Goal: Use online tool/utility: Use online tool/utility

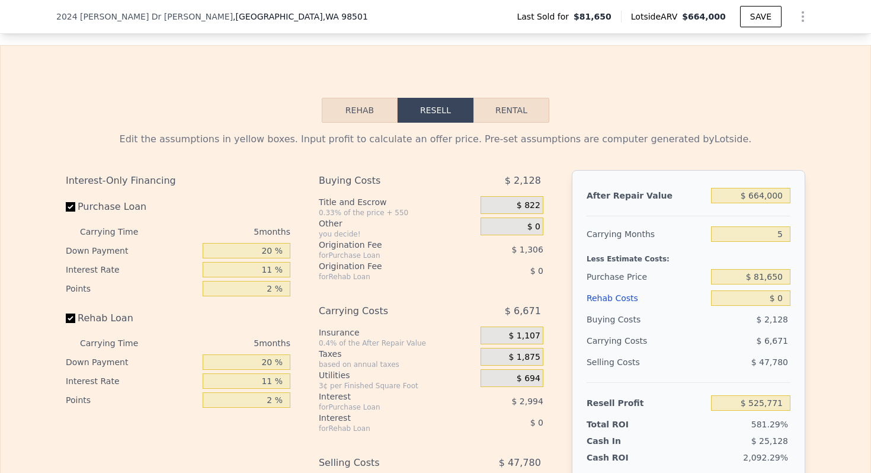
scroll to position [1503, 0]
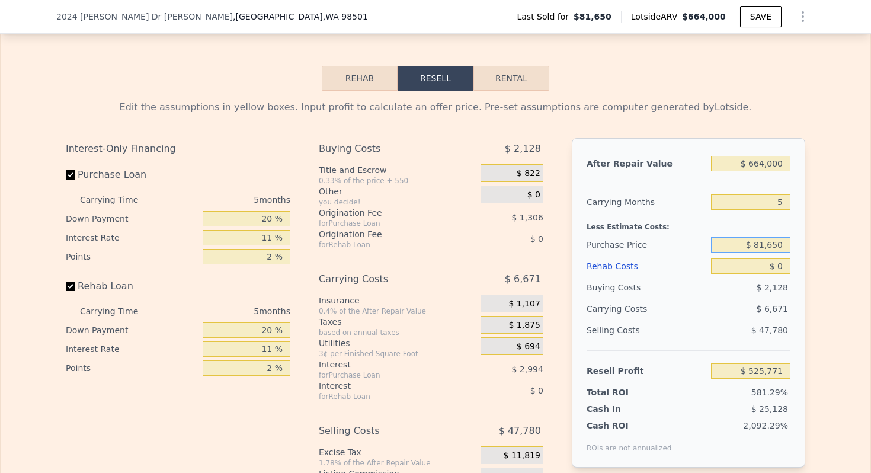
click at [772, 248] on input "$ 81,650" at bounding box center [750, 244] width 79 height 15
click at [767, 162] on input "$ 664,000" at bounding box center [750, 163] width 79 height 15
type input "$ 1"
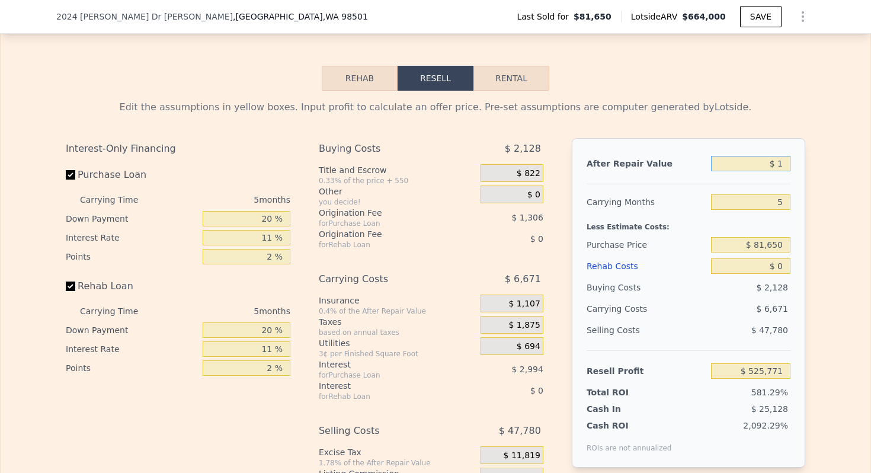
type input "-$ 89,891"
type input "$ 19"
type input "-$ 89,873"
type input "$ 190"
type input "-$ 89,716"
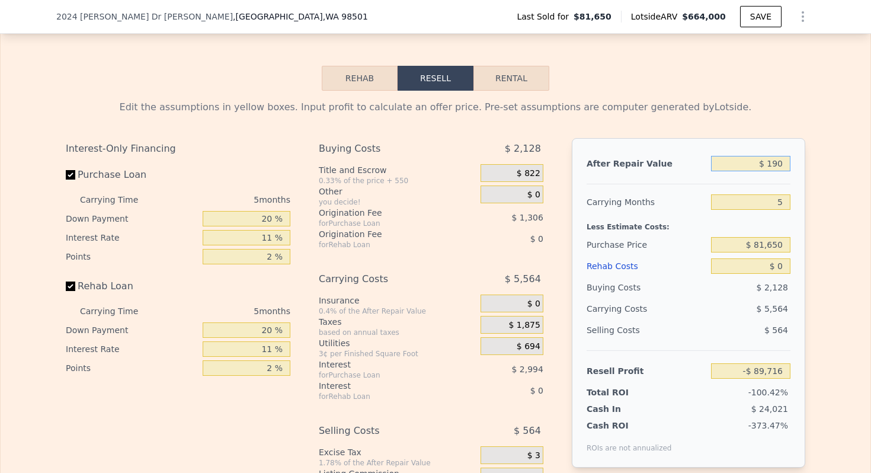
type input "$ 1,900"
type input "-$ 88,131"
type input "$ 19,000"
type input "-$ 72,275"
type input "$ 190,000"
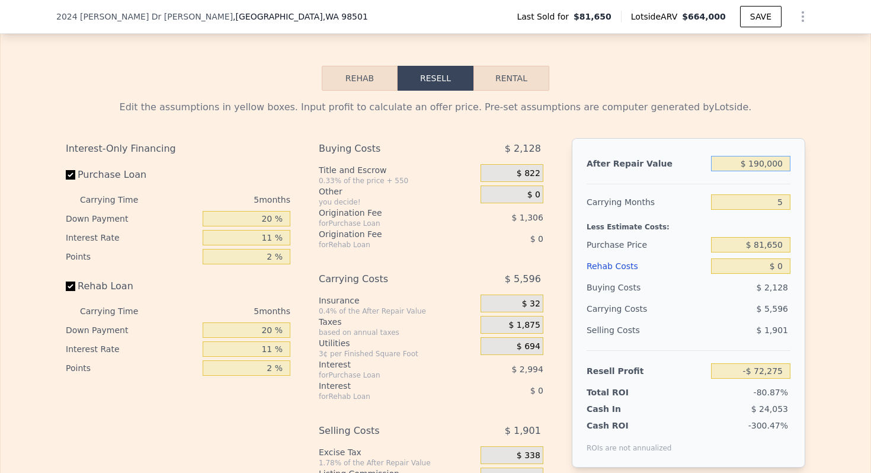
type input "$ 86,276"
type input "$ 190,000"
click at [781, 200] on input "5" at bounding box center [750, 201] width 79 height 15
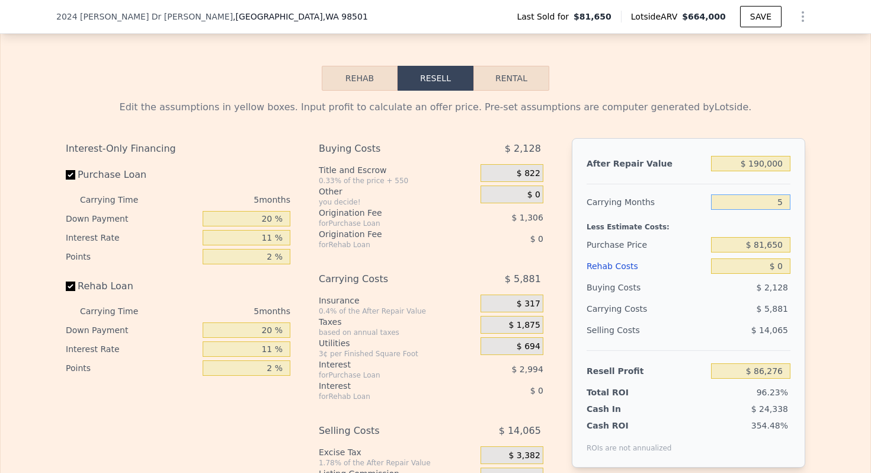
type input "3"
type input "$ 88,629"
type input "3"
click at [267, 220] on input "20 %" at bounding box center [247, 218] width 88 height 15
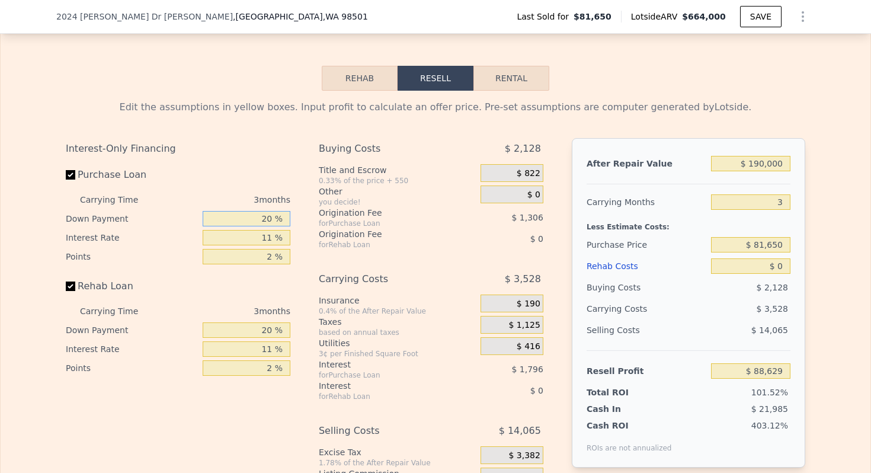
click at [261, 221] on input "20 %" at bounding box center [247, 218] width 88 height 15
type input "10 %"
type input "$ 88,240"
type input "10 %"
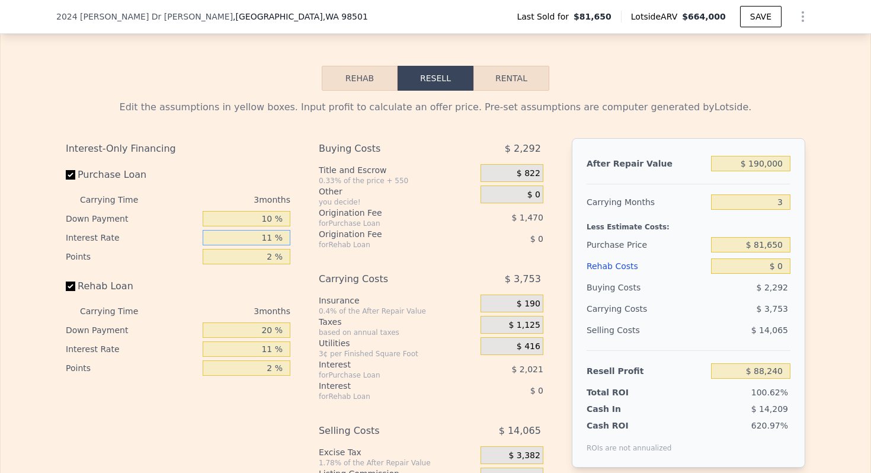
click at [261, 239] on input "11 %" at bounding box center [247, 237] width 88 height 15
type input "10 %"
type input "$ 88,426"
type input "10 %"
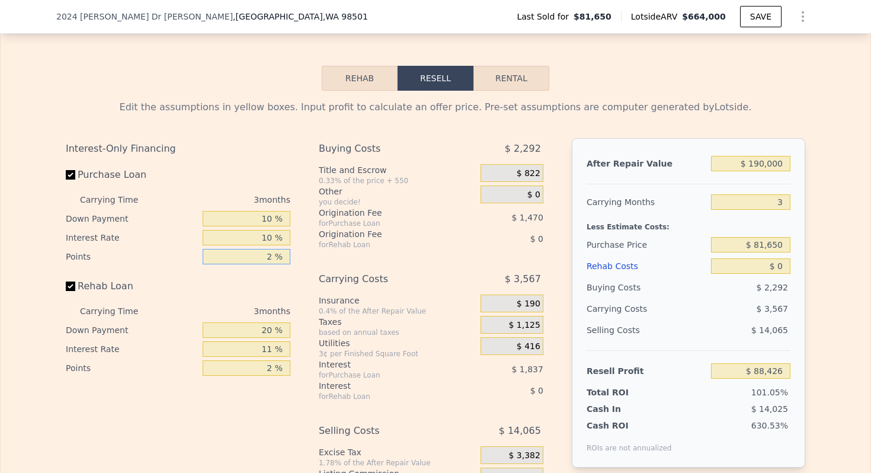
click at [271, 253] on input "2 %" at bounding box center [247, 256] width 88 height 15
type input "2 %"
click at [72, 286] on input "Rehab Loan" at bounding box center [70, 286] width 9 height 9
checkbox input "false"
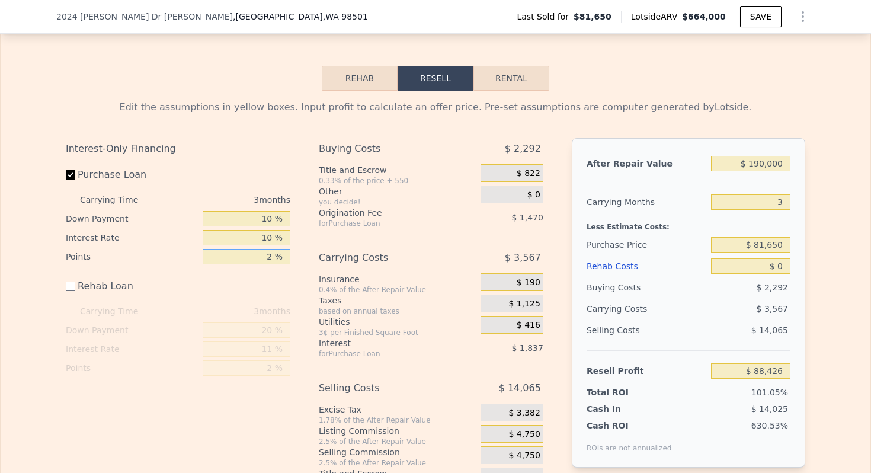
click at [273, 257] on input "2 %" at bounding box center [247, 256] width 88 height 15
drag, startPoint x: 273, startPoint y: 257, endPoint x: 299, endPoint y: 201, distance: 61.8
click at [273, 257] on input "2 %" at bounding box center [247, 256] width 88 height 15
type input "1 %"
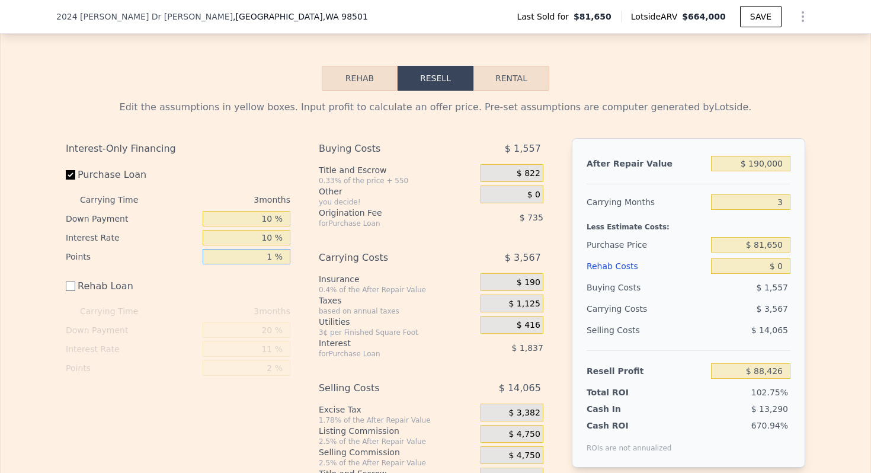
type input "$ 89,161"
type input "1 %"
click at [392, 322] on div "Utilities" at bounding box center [397, 322] width 157 height 12
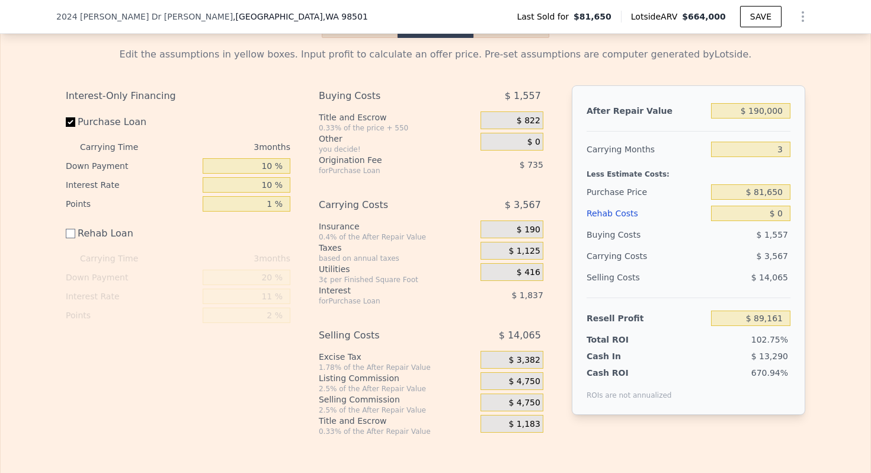
scroll to position [1577, 0]
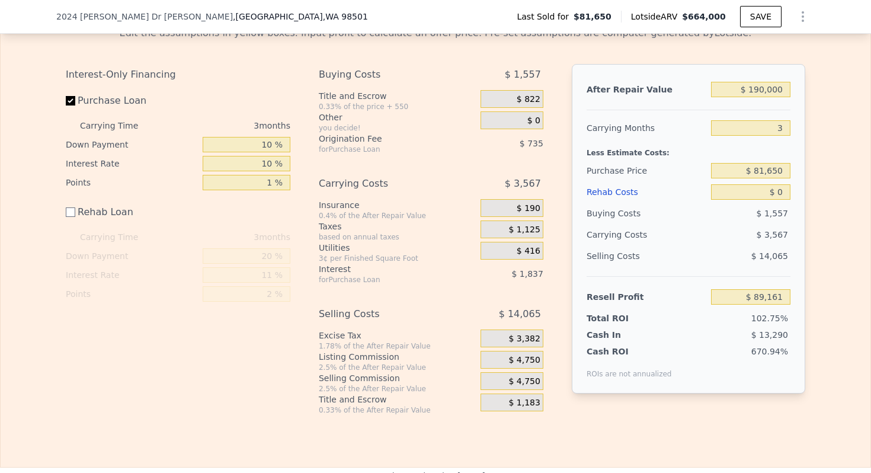
click at [533, 360] on span "$ 4,750" at bounding box center [524, 360] width 31 height 11
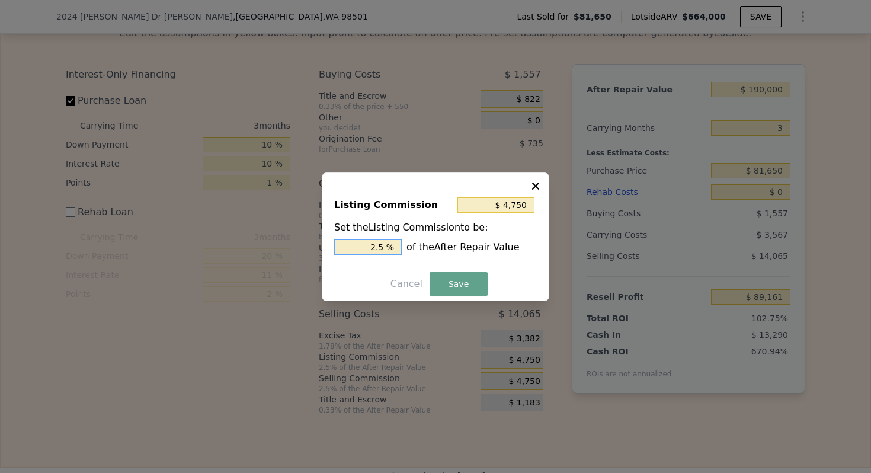
click at [369, 245] on input "2.5 %" at bounding box center [368, 246] width 68 height 15
type input "$ 1,900"
type input "1. %"
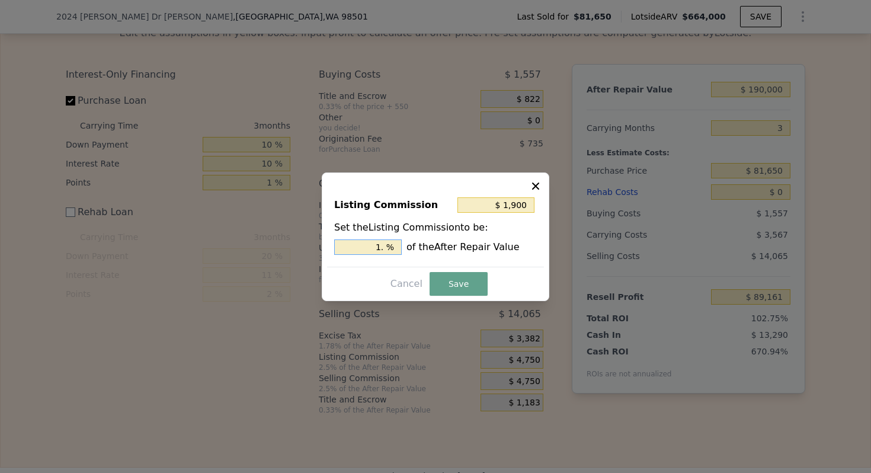
type input "$ 2,850"
type input "1.5 %"
click at [469, 286] on button "Save" at bounding box center [459, 284] width 58 height 24
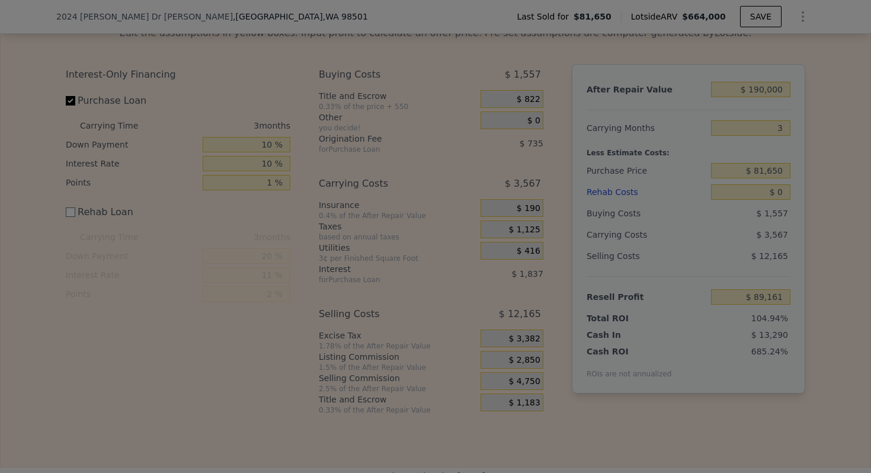
type input "$ 91,061"
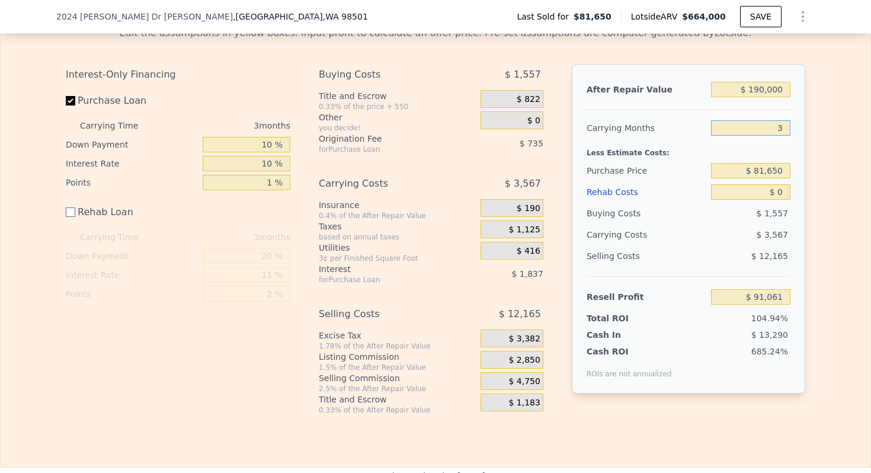
click at [775, 128] on input "3" at bounding box center [750, 127] width 79 height 15
type input "9"
type input "$ 83,926"
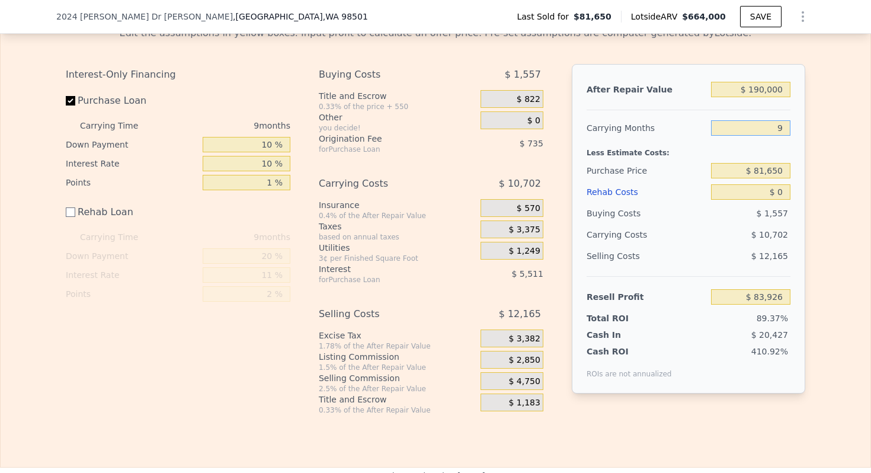
type input "9"
click at [609, 142] on div "Less Estimate Costs:" at bounding box center [689, 149] width 204 height 21
click at [782, 190] on input "$ 0" at bounding box center [750, 191] width 79 height 15
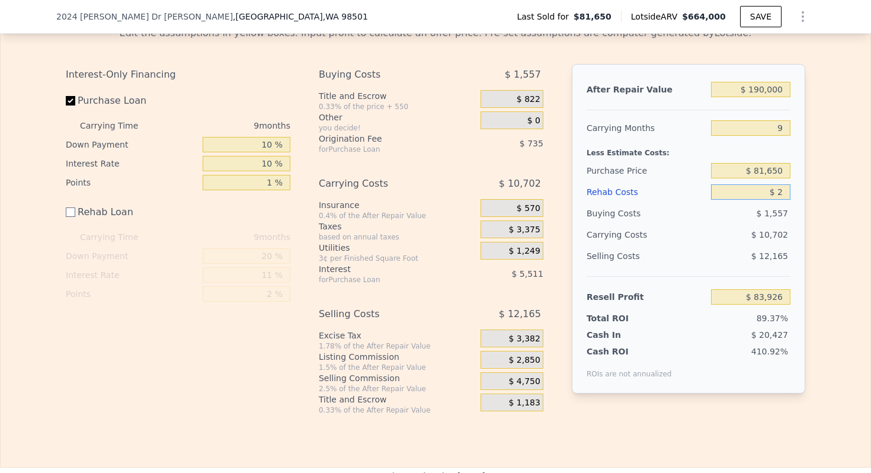
type input "$ 20"
type input "$ 83,906"
type input "$ 200"
type input "$ 83,726"
type input "$ 20"
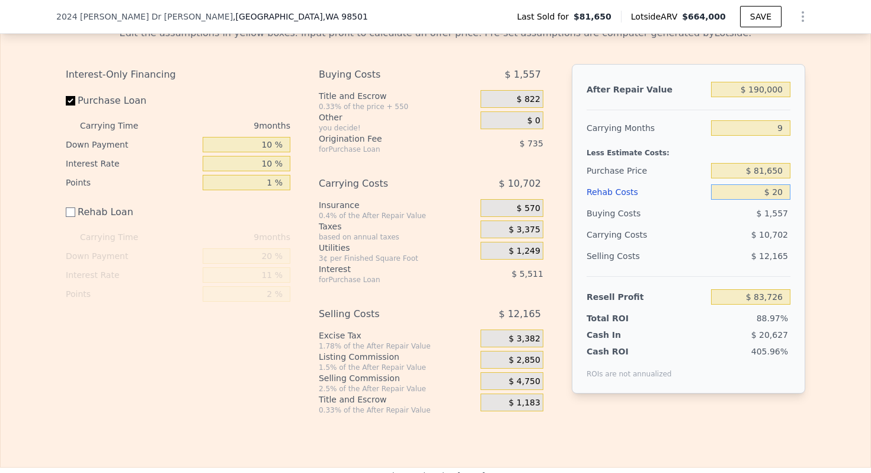
type input "$ 83,906"
type input "$ 2"
type input "$ 83,924"
type input "$ 12"
type input "$ 83,914"
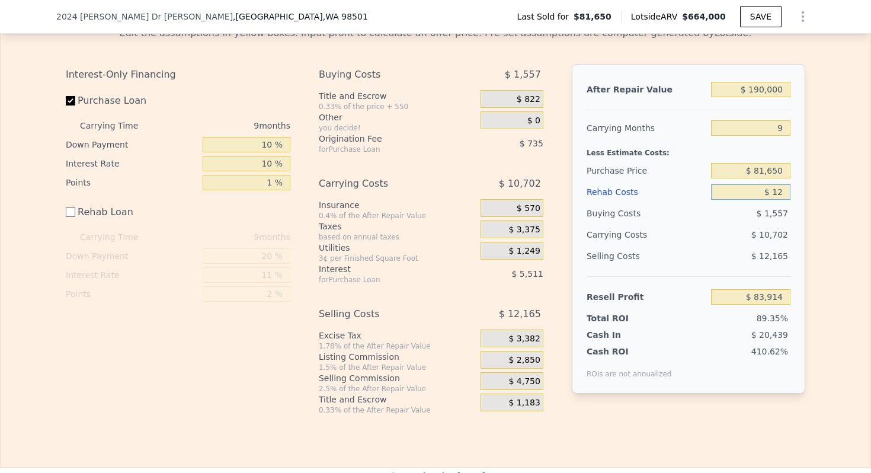
type input "$ 152"
type input "$ 83,774"
type input "$ 1,502"
type input "$ 82,424"
type input "$ 15,002"
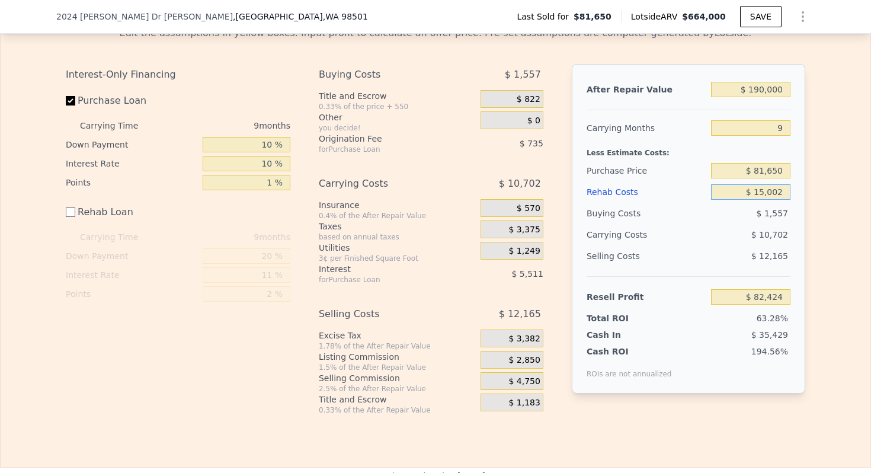
type input "$ 68,924"
type input "$ 150,002"
type input "-$ 66,076"
click at [782, 190] on input "$ 150,002" at bounding box center [750, 191] width 79 height 15
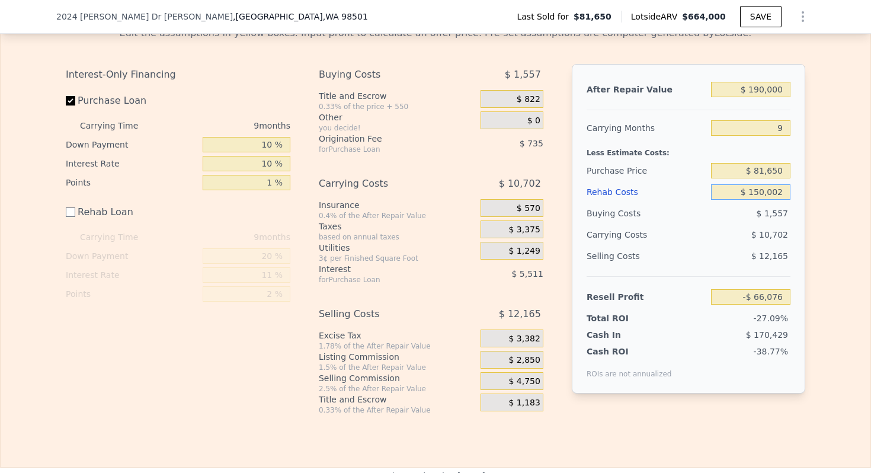
click at [782, 190] on input "$ 150,002" at bounding box center [750, 191] width 79 height 15
type input "$ 1"
type input "$ 83,925"
type input "$ 15"
type input "$ 83,911"
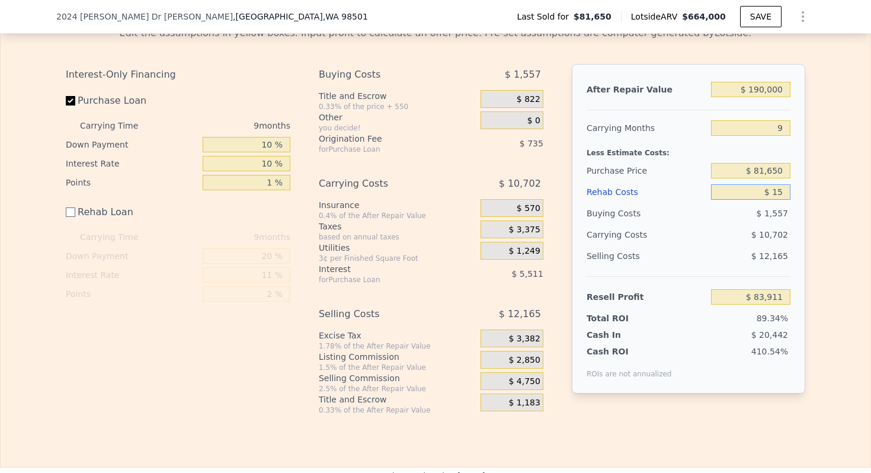
type input "$ 150"
type input "$ 83,776"
type input "$ 1,500"
type input "$ 82,426"
type input "$ 15,000"
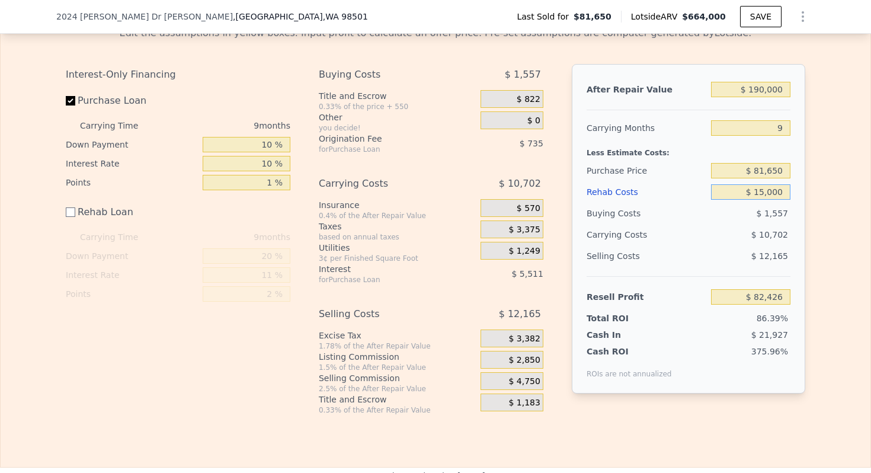
type input "$ 68,926"
type input "$ 15,000"
click at [615, 157] on div "Less Estimate Costs:" at bounding box center [689, 149] width 204 height 21
click at [771, 173] on input "$ 81,650" at bounding box center [750, 170] width 79 height 15
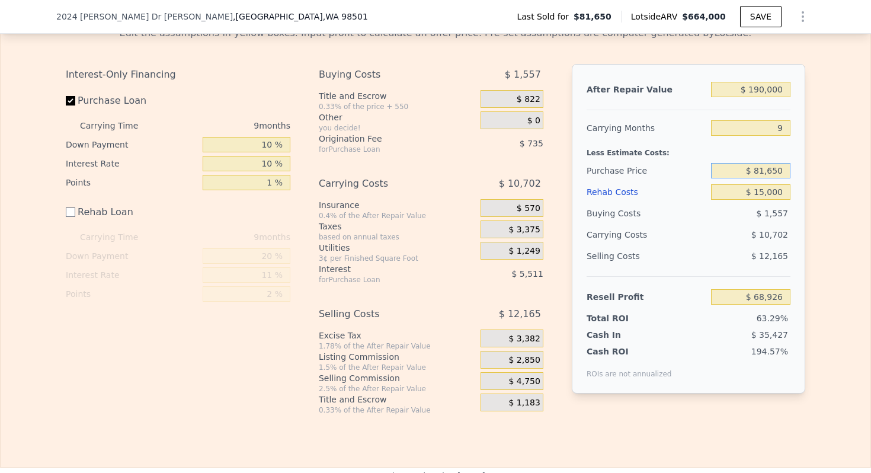
click at [771, 173] on input "$ 81,650" at bounding box center [750, 170] width 79 height 15
type input "$ 100,000"
click at [627, 168] on div "Purchase Price" at bounding box center [647, 170] width 120 height 21
type input "$ 49,108"
click at [768, 167] on input "$ 100,000" at bounding box center [750, 170] width 79 height 15
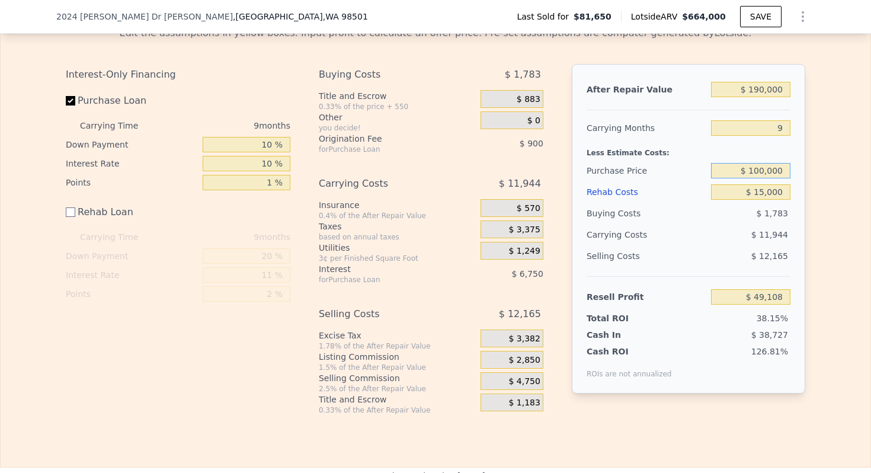
click at [768, 167] on input "$ 100,000" at bounding box center [750, 170] width 79 height 15
type input "$ 120,000"
click at [617, 187] on div "Rehab Costs" at bounding box center [647, 191] width 120 height 21
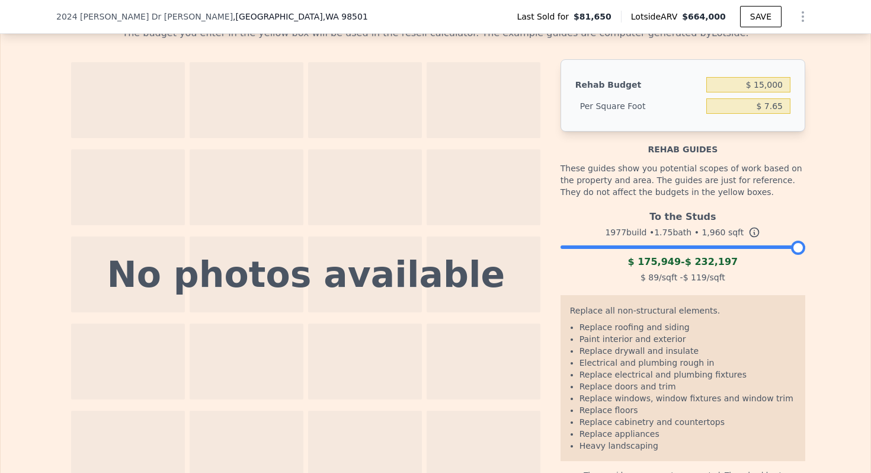
scroll to position [1389, 0]
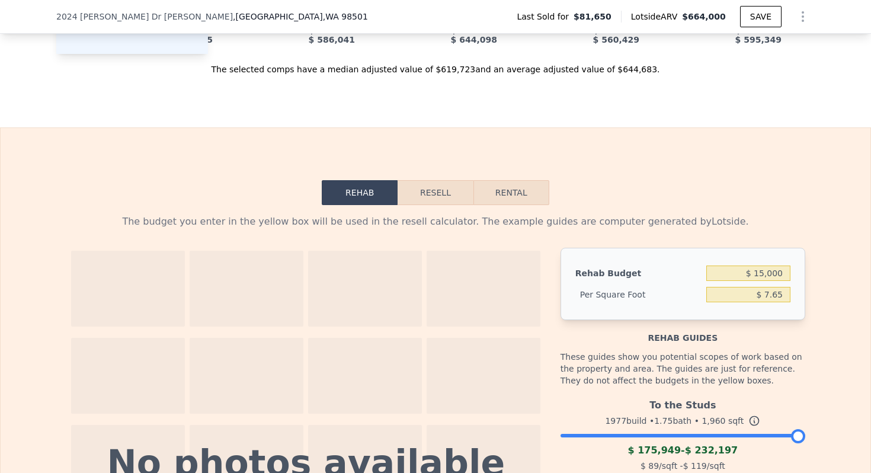
click at [432, 194] on button "Resell" at bounding box center [435, 192] width 75 height 25
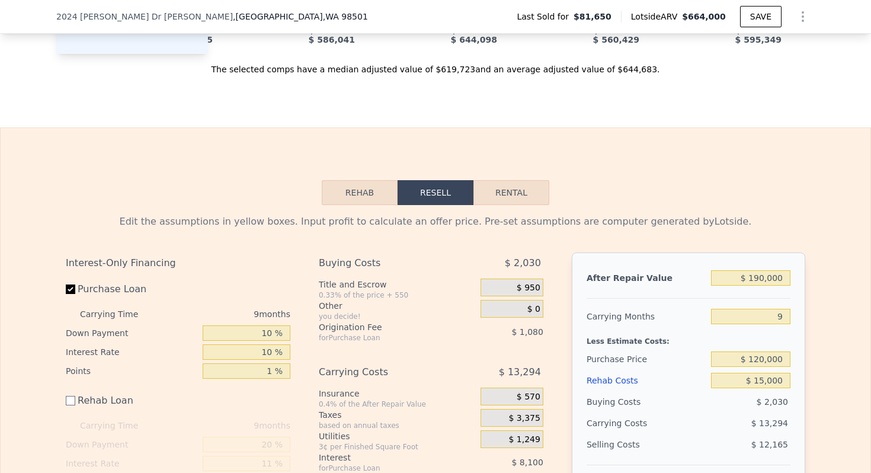
click at [646, 312] on div "Carrying Months" at bounding box center [647, 316] width 120 height 21
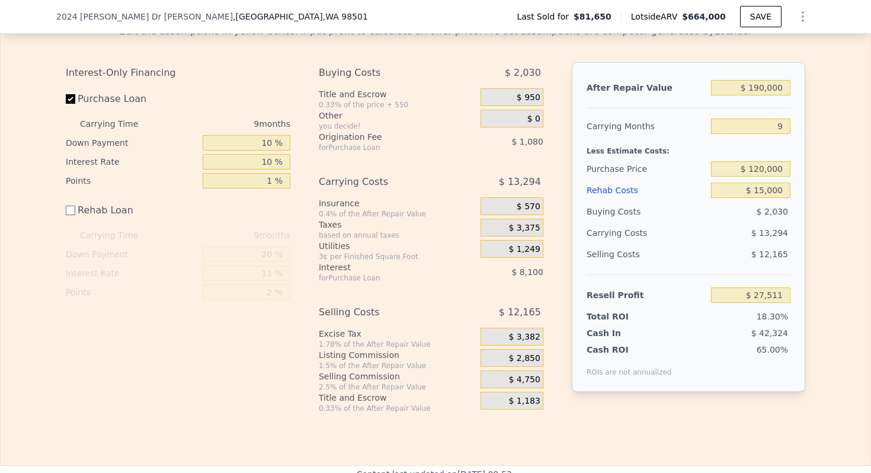
scroll to position [1578, 0]
click at [760, 175] on input "$ 120,000" at bounding box center [750, 169] width 79 height 15
type input "$ 102,750"
click at [634, 136] on div "Carrying Months" at bounding box center [647, 127] width 120 height 21
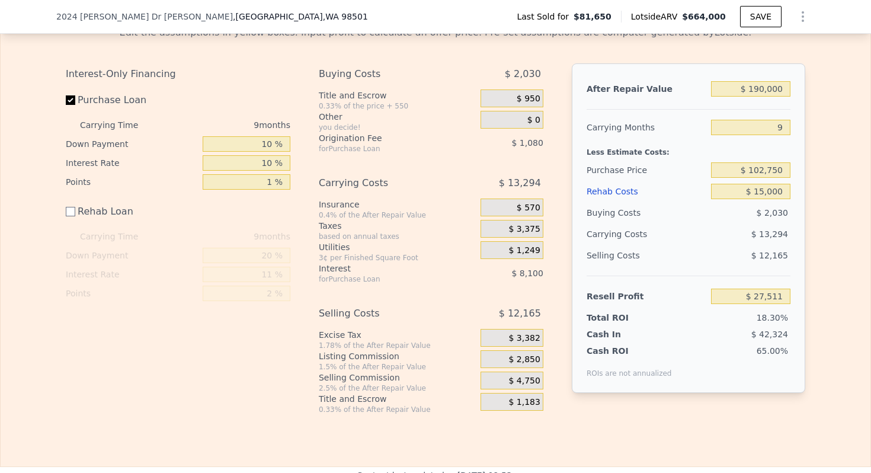
type input "$ 46,135"
click at [763, 173] on input "$ 102,750" at bounding box center [750, 169] width 79 height 15
type input "$ 130,000"
click at [628, 144] on div "Less Estimate Costs:" at bounding box center [689, 148] width 204 height 21
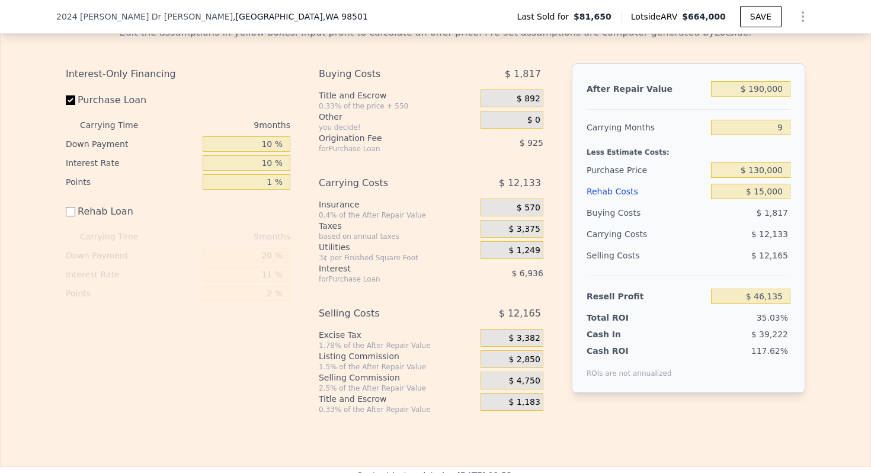
type input "$ 16,713"
click at [769, 175] on input "$ 130,000" at bounding box center [750, 169] width 79 height 15
type input "$ 90,000"
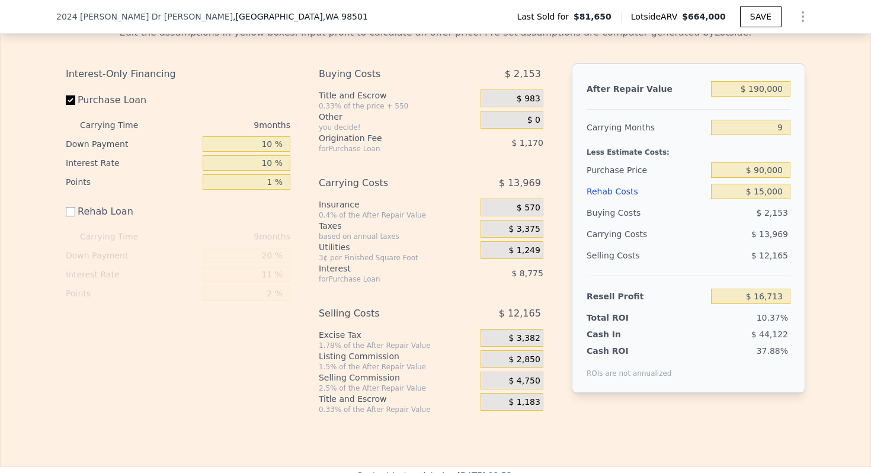
click at [634, 163] on div "Purchase Price" at bounding box center [647, 169] width 120 height 21
type input "$ 59,906"
click at [778, 166] on input "$ 90,000" at bounding box center [750, 169] width 79 height 15
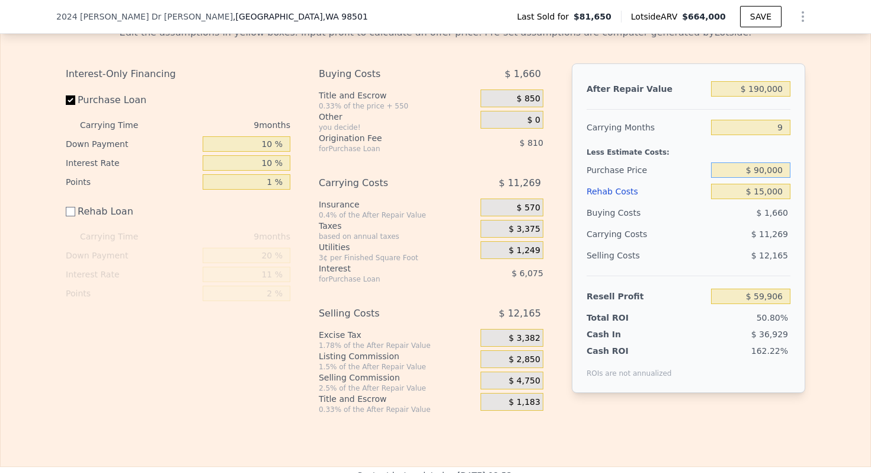
click at [778, 166] on input "$ 90,000" at bounding box center [750, 169] width 79 height 15
click at [637, 153] on div "Less Estimate Costs:" at bounding box center [689, 148] width 204 height 21
click at [775, 172] on input "$ 90,000" at bounding box center [750, 169] width 79 height 15
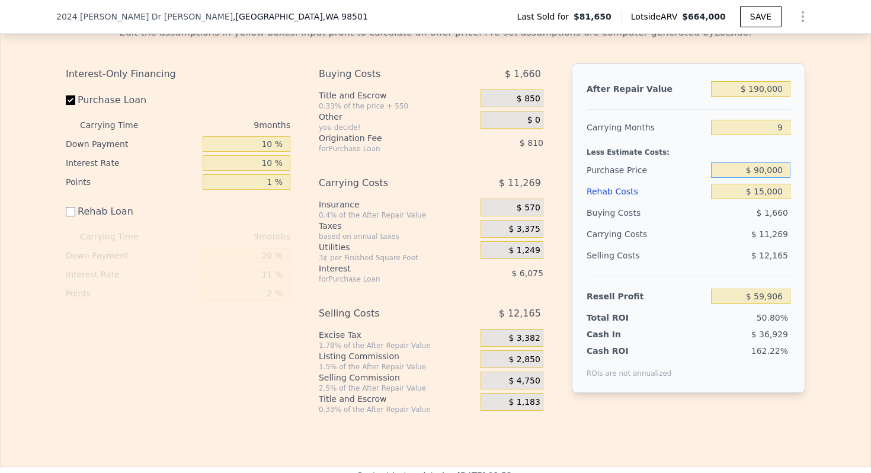
click at [775, 172] on input "$ 90,000" at bounding box center [750, 169] width 79 height 15
click at [560, 135] on div "Interest-Only Financing Purchase Loan Carrying Time 9 months Down Payment 10 % …" at bounding box center [436, 238] width 740 height 351
click at [759, 170] on input "$ 90,000" at bounding box center [750, 169] width 79 height 15
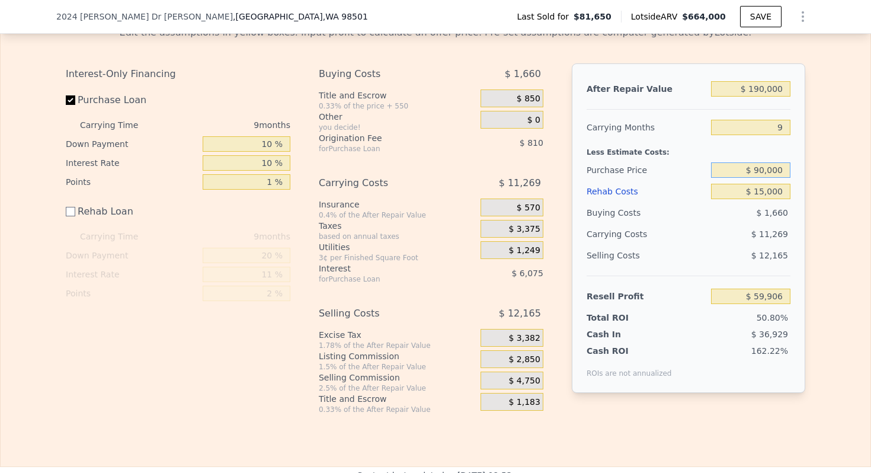
click at [759, 170] on input "$ 90,000" at bounding box center [750, 169] width 79 height 15
type input "$ 91,500"
click at [647, 164] on div "Purchase Price" at bounding box center [647, 169] width 120 height 21
type input "$ 58,288"
